Goal: Transaction & Acquisition: Purchase product/service

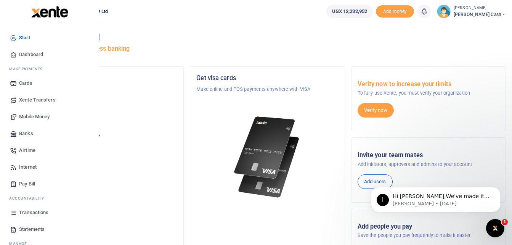
click at [29, 115] on span "Mobile Money" at bounding box center [34, 117] width 30 height 8
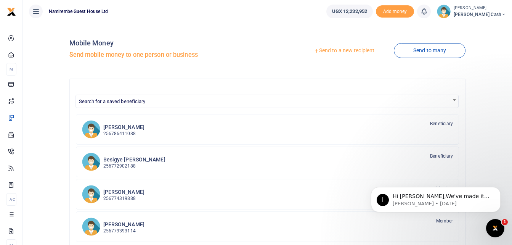
click at [357, 50] on link "Send to a new recipient" at bounding box center [344, 51] width 100 height 14
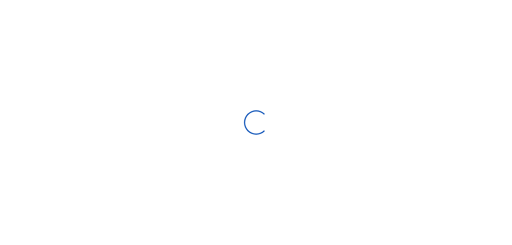
select select "Loading bundles"
select select
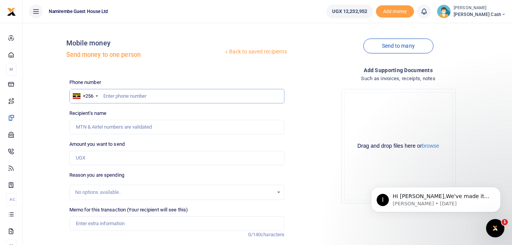
click at [111, 95] on input "text" at bounding box center [176, 96] width 215 height 14
type input "0788670253"
type input "Edinah Tusiime"
type input "0788670253"
click at [84, 157] on input "Amount you want to send" at bounding box center [176, 158] width 215 height 14
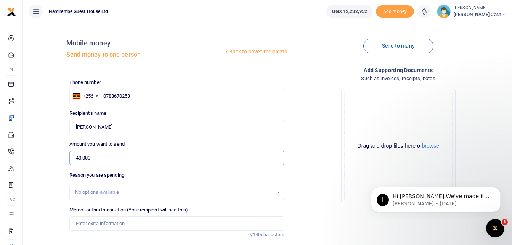
type input "40,000"
click at [81, 226] on input "Memo for this transaction (Your recipient will see this)" at bounding box center [176, 223] width 215 height 14
type input "T"
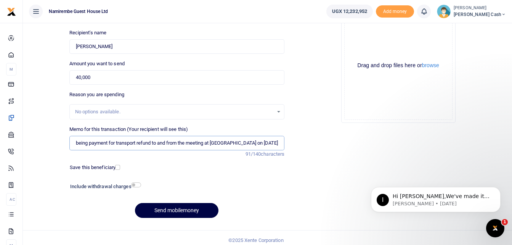
scroll to position [85, 0]
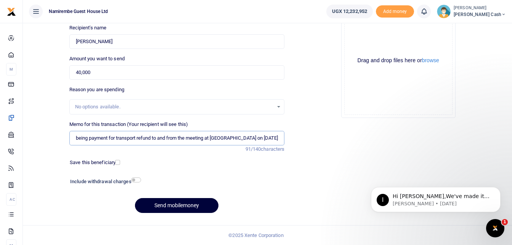
type input "being payment for transport refund to and from the meeting at church house on 2…"
click at [170, 203] on button "Send mobilemoney" at bounding box center [176, 205] width 83 height 15
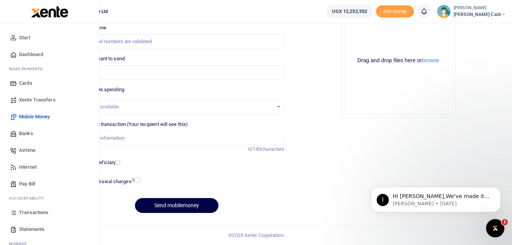
click at [35, 210] on span "Transactions" at bounding box center [33, 213] width 29 height 8
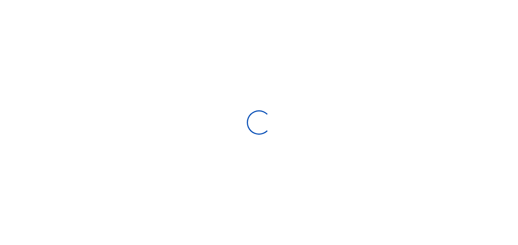
select select
type input "[DATE] - [DATE]"
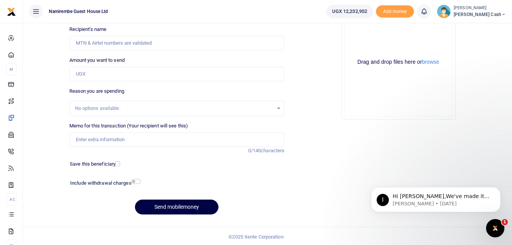
scroll to position [85, 0]
